Goal: Information Seeking & Learning: Find specific fact

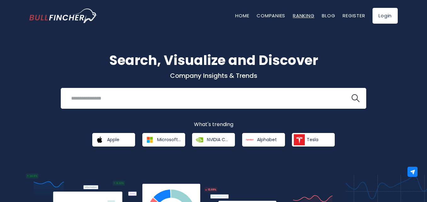
click at [304, 18] on link "Ranking" at bounding box center [303, 15] width 21 height 7
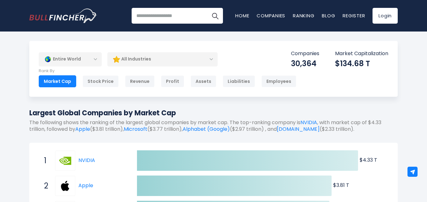
click at [99, 60] on div "Entire World" at bounding box center [70, 59] width 63 height 14
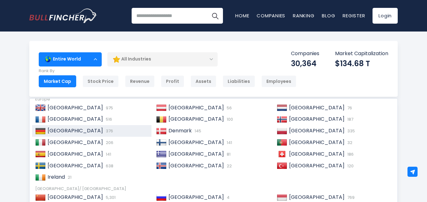
scroll to position [31, 0]
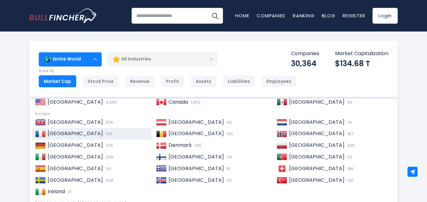
click at [60, 134] on span "[GEOGRAPHIC_DATA]" at bounding box center [75, 133] width 55 height 7
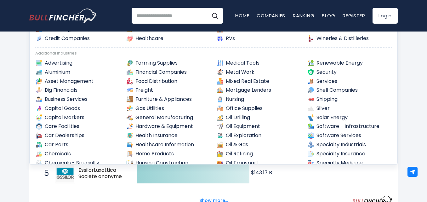
scroll to position [98, 0]
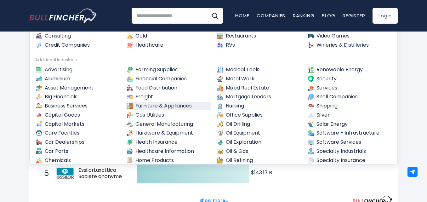
click at [182, 106] on link "Furniture & Appliances" at bounding box center [168, 106] width 85 height 8
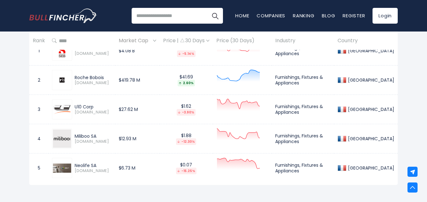
scroll to position [283, 0]
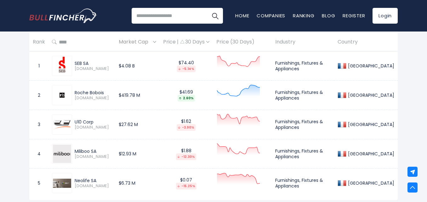
drag, startPoint x: 107, startPoint y: 91, endPoint x: 73, endPoint y: 91, distance: 34.3
click at [73, 91] on div "Roche Bobois RBO.PA" at bounding box center [92, 95] width 40 height 11
copy div "Roche Bobois"
drag, startPoint x: 97, startPoint y: 121, endPoint x: 100, endPoint y: 114, distance: 8.0
click at [74, 121] on div "U10 Corp ALU10.PA" at bounding box center [92, 124] width 40 height 11
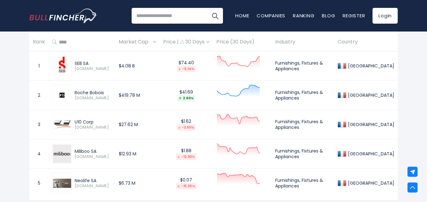
copy div "U10 Corp"
